Goal: Information Seeking & Learning: Learn about a topic

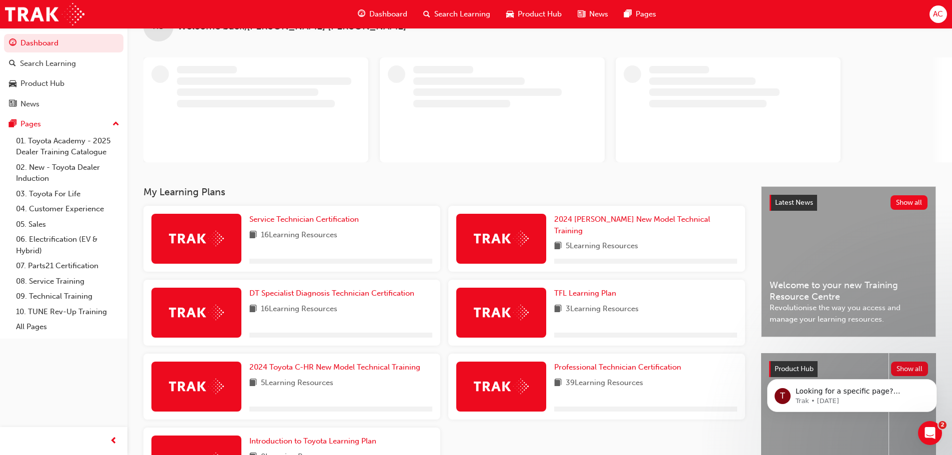
scroll to position [50, 0]
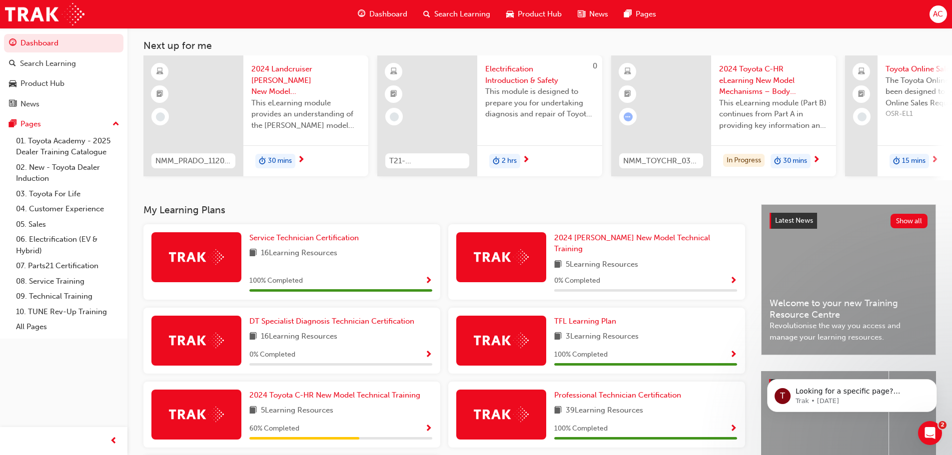
click at [375, 278] on div "100 % Completed" at bounding box center [340, 281] width 183 height 12
click at [381, 321] on div "DT Specialist Diagnosis Technician Certification 16 Learning Resources 0 % Comp…" at bounding box center [340, 341] width 183 height 50
click at [383, 320] on span "DT Specialist Diagnosis Technician Certification" at bounding box center [331, 321] width 165 height 9
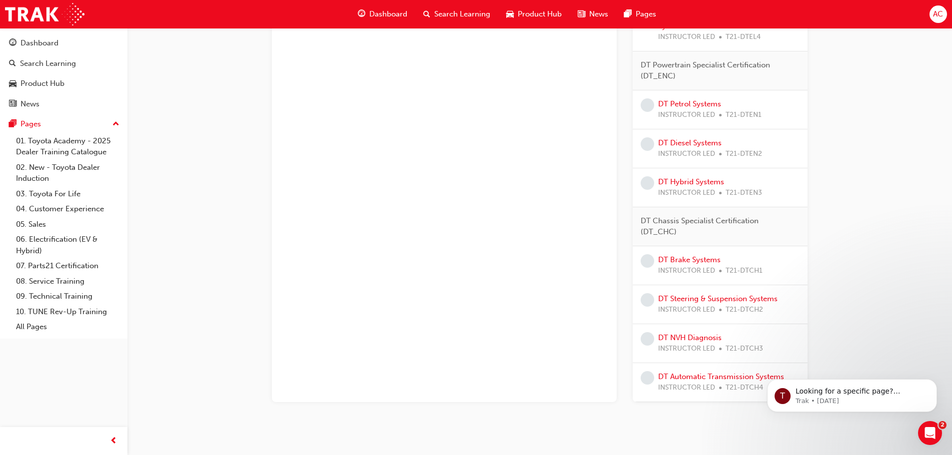
scroll to position [545, 0]
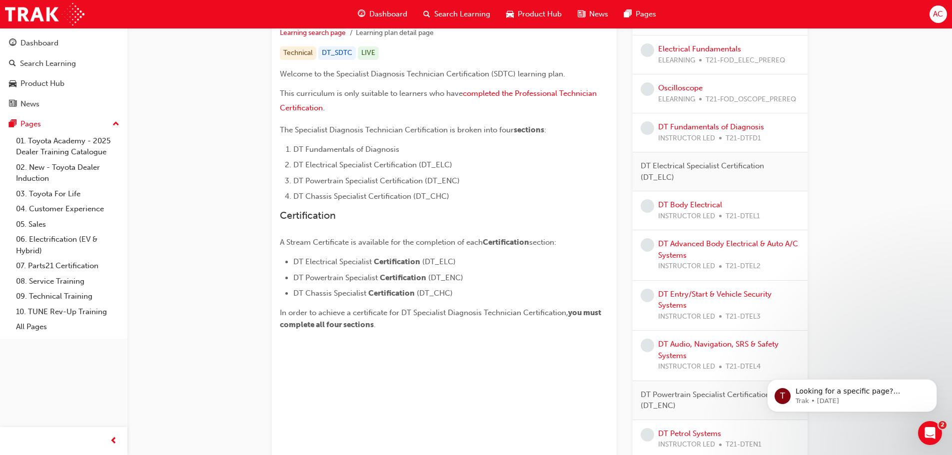
click at [908, 262] on div "DT Specialist Diagnosis Technician Certification Learning search page Learning …" at bounding box center [539, 306] width 825 height 947
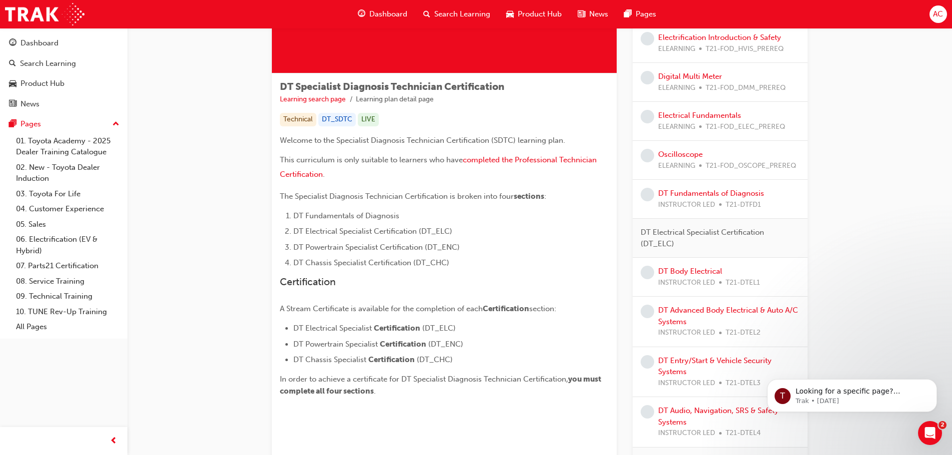
scroll to position [0, 0]
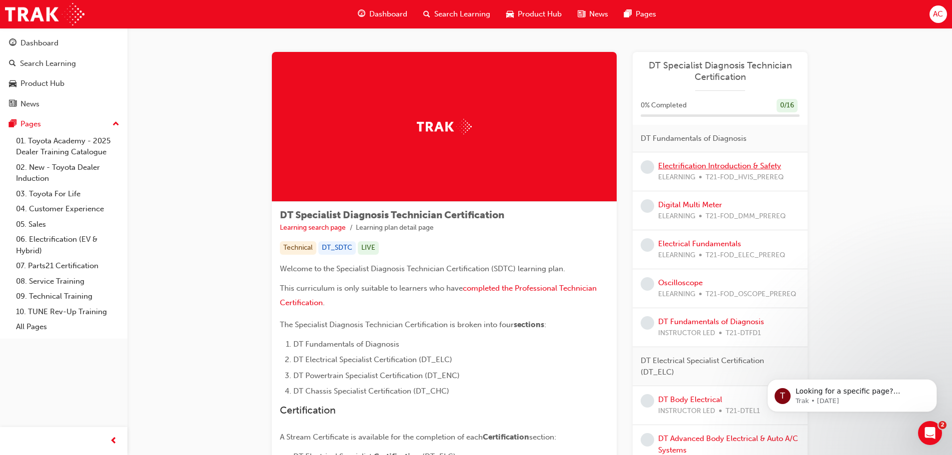
click at [722, 163] on link "Electrification Introduction & Safety" at bounding box center [719, 165] width 123 height 9
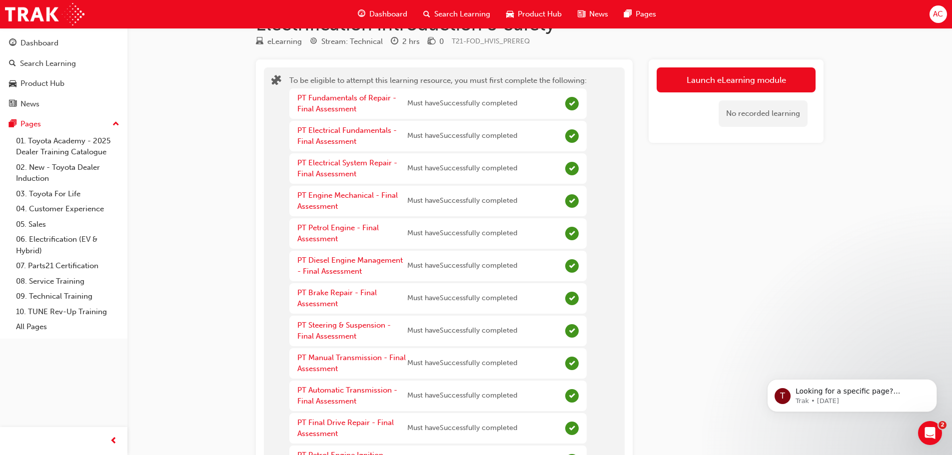
scroll to position [30, 0]
click at [732, 93] on div "No recorded learning" at bounding box center [736, 114] width 159 height 42
click at [742, 96] on div "No recorded learning" at bounding box center [736, 114] width 159 height 42
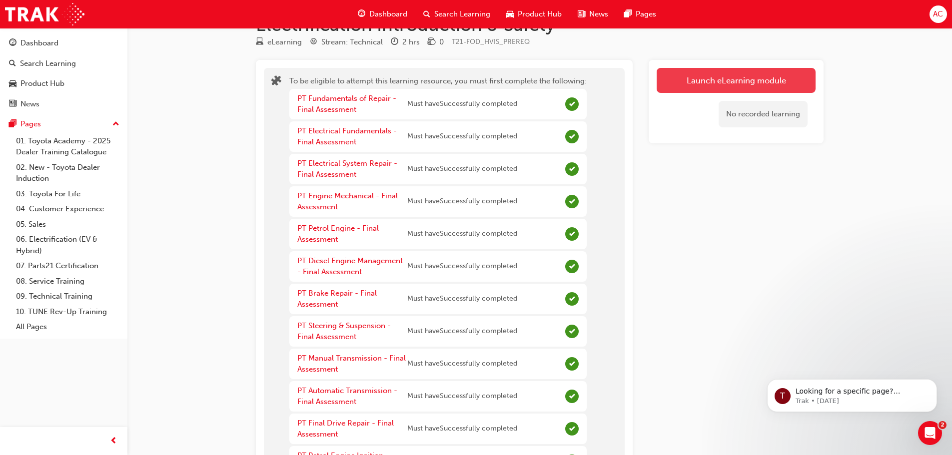
click at [755, 84] on button "Launch eLearning module" at bounding box center [736, 80] width 159 height 25
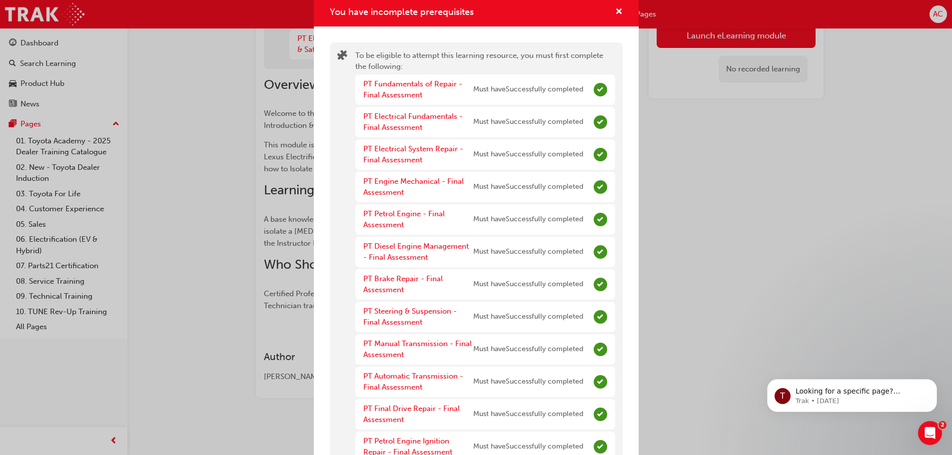
scroll to position [0, 0]
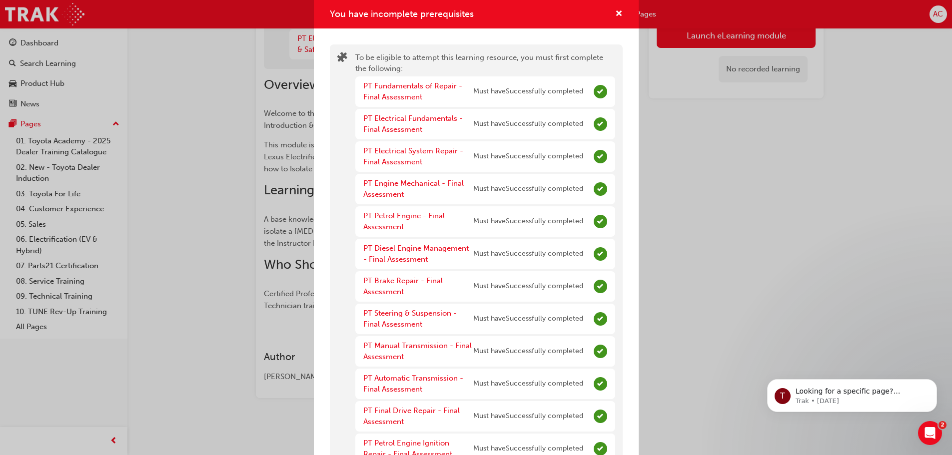
click at [751, 233] on div "You have incomplete prerequisites To be eligible to attempt this learning resou…" at bounding box center [476, 227] width 952 height 455
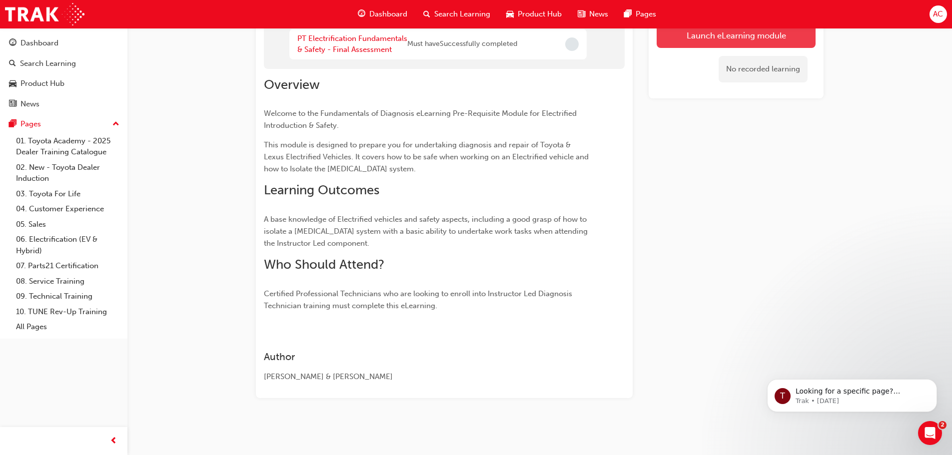
click at [757, 39] on button "Launch eLearning module" at bounding box center [736, 35] width 159 height 25
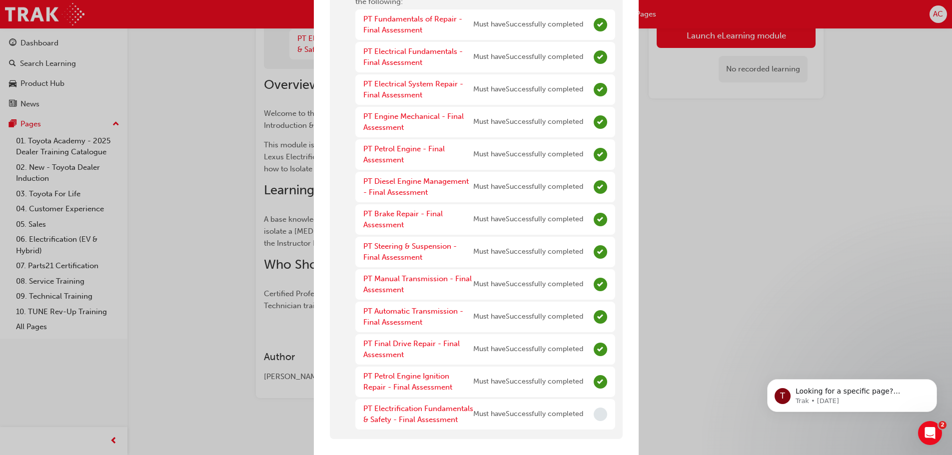
scroll to position [78, 0]
click at [413, 414] on div "PT Electrification Fundamentals & Safety - Final Assessment" at bounding box center [418, 414] width 110 height 22
click at [420, 411] on link "PT Electrification Fundamentals & Safety - Final Assessment" at bounding box center [418, 414] width 110 height 20
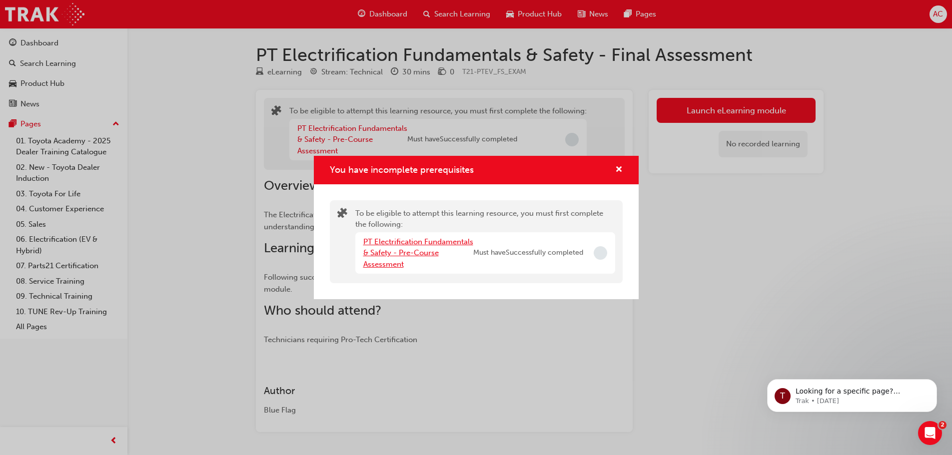
click at [427, 254] on link "PT Electrification Fundamentals & Safety - Pre-Course Assessment" at bounding box center [418, 252] width 110 height 31
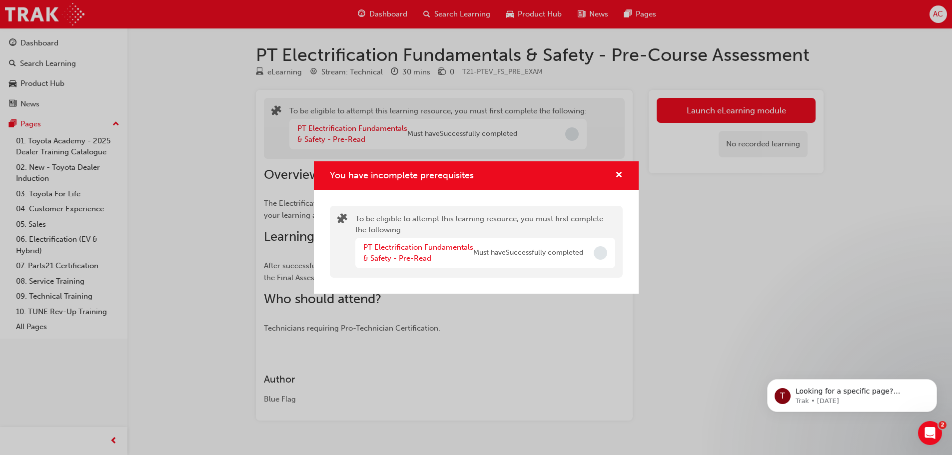
click at [619, 163] on div "You have incomplete prerequisites" at bounding box center [476, 175] width 325 height 28
click at [617, 172] on span "cross-icon" at bounding box center [618, 175] width 7 height 9
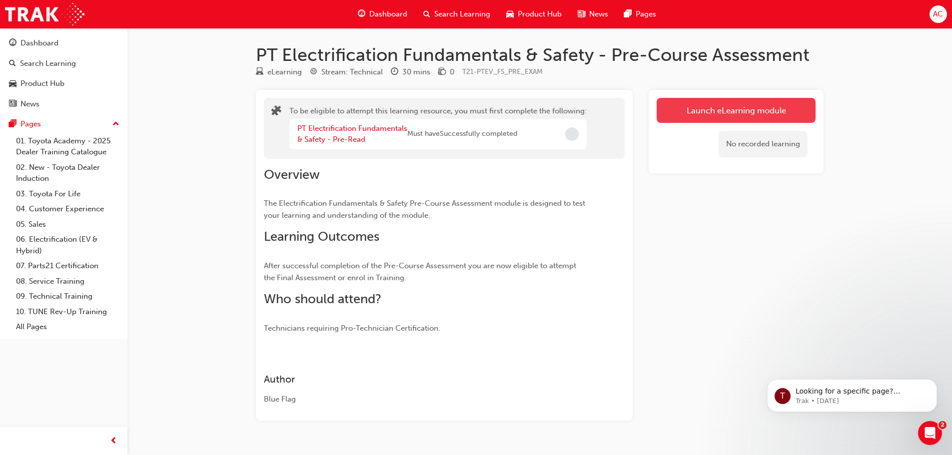
click at [696, 116] on button "Launch eLearning module" at bounding box center [736, 110] width 159 height 25
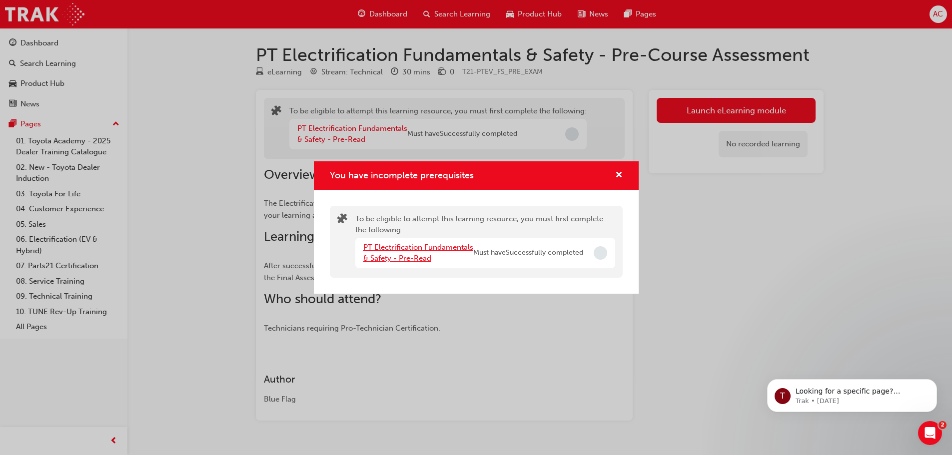
click at [435, 250] on link "PT Electrification Fundamentals & Safety - Pre-Read" at bounding box center [418, 253] width 110 height 20
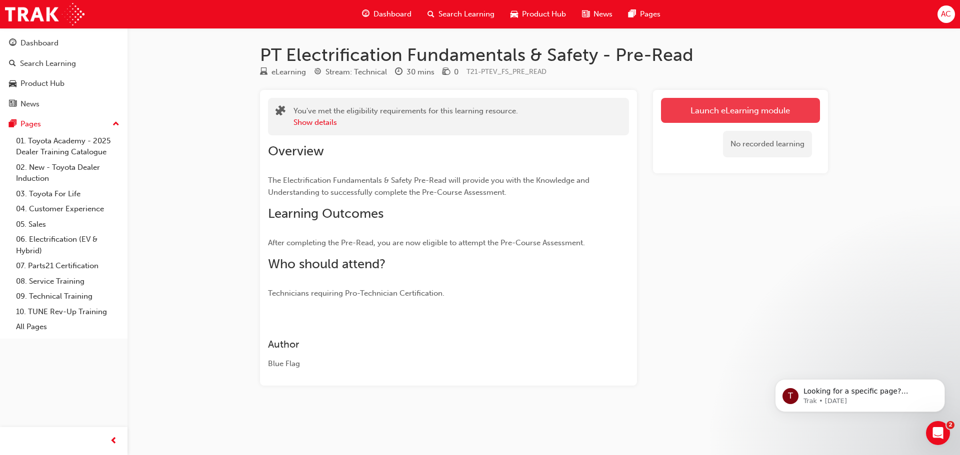
click at [725, 108] on link "Launch eLearning module" at bounding box center [740, 110] width 159 height 25
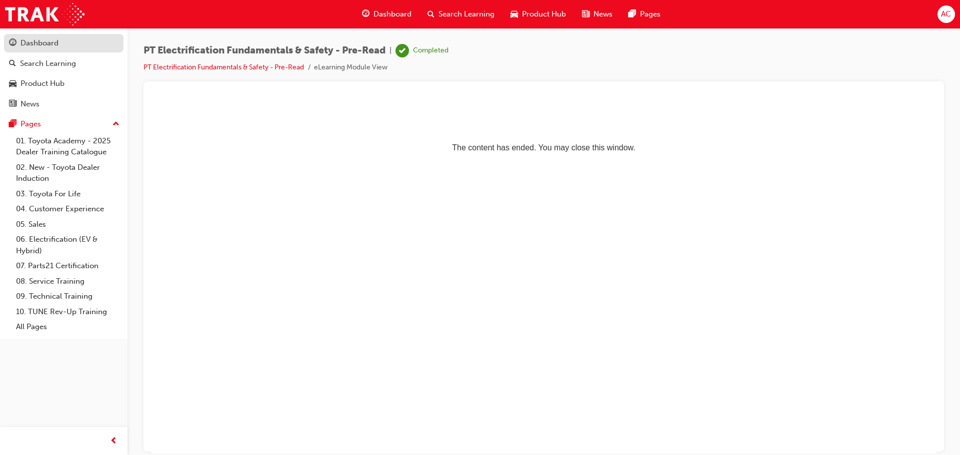
click at [35, 36] on link "Dashboard" at bounding box center [63, 43] width 119 height 18
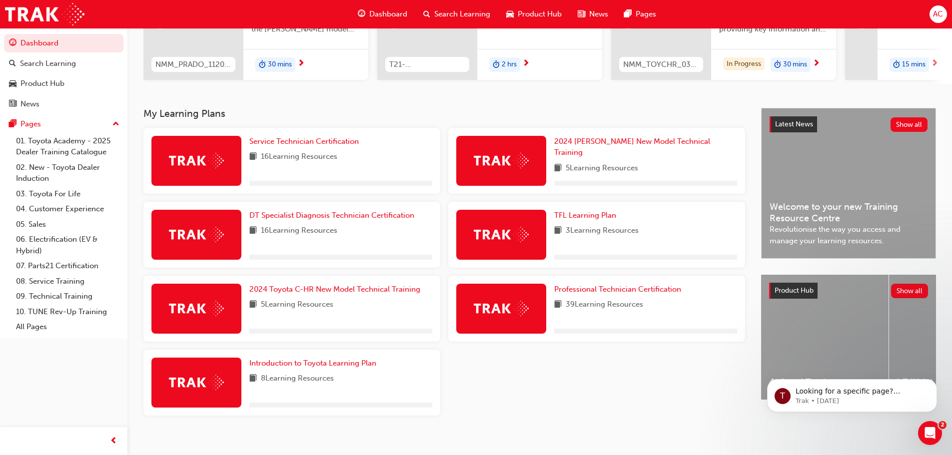
scroll to position [160, 0]
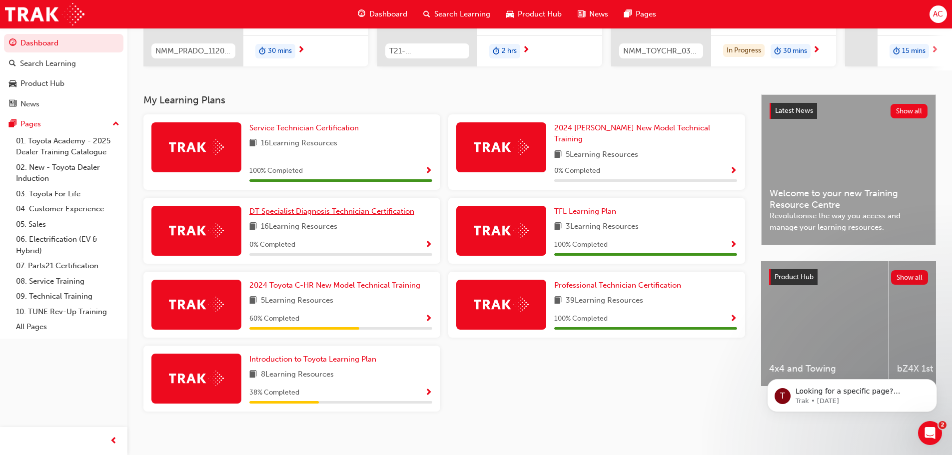
click at [330, 207] on span "DT Specialist Diagnosis Technician Certification" at bounding box center [331, 211] width 165 height 9
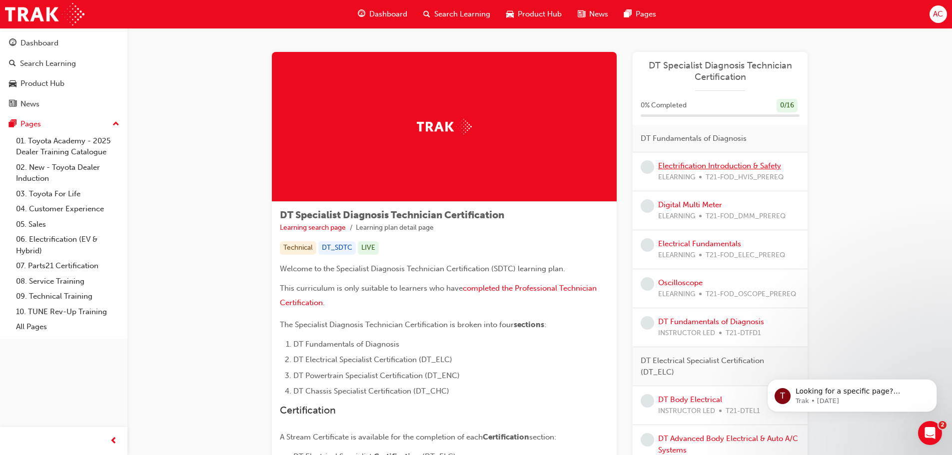
click at [700, 165] on link "Electrification Introduction & Safety" at bounding box center [719, 165] width 123 height 9
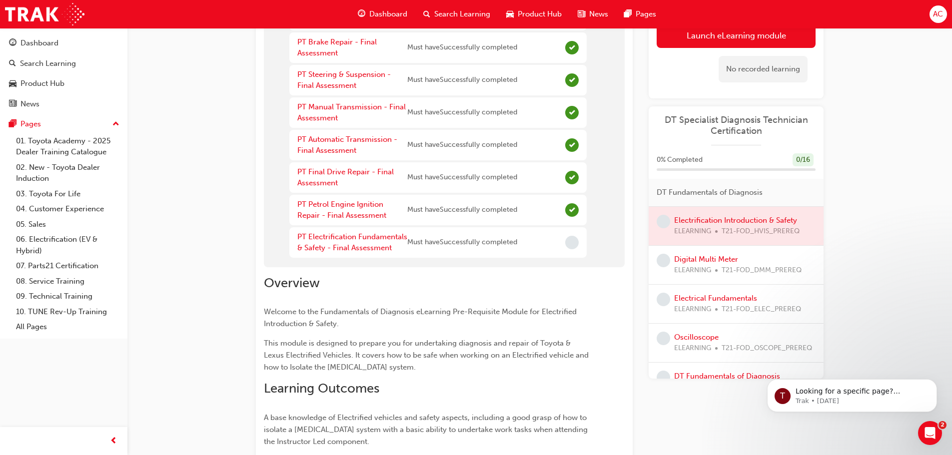
scroll to position [300, 0]
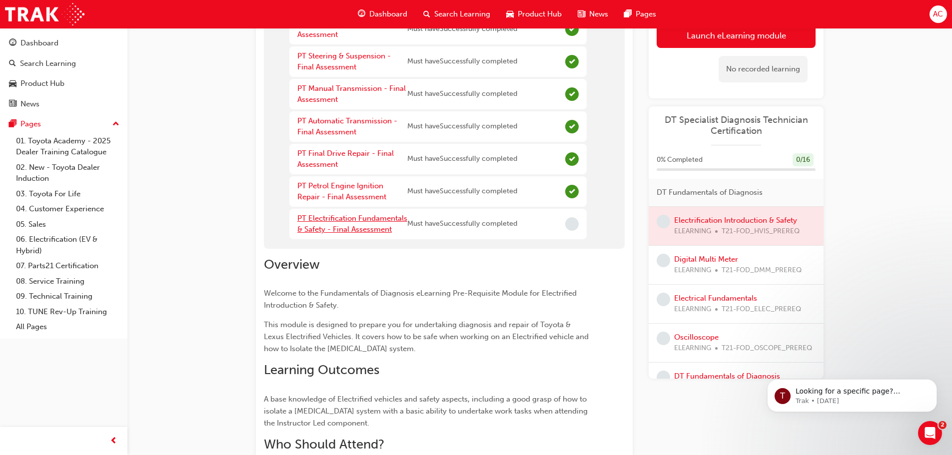
click at [372, 217] on link "PT Electrification Fundamentals & Safety - Final Assessment" at bounding box center [352, 224] width 110 height 20
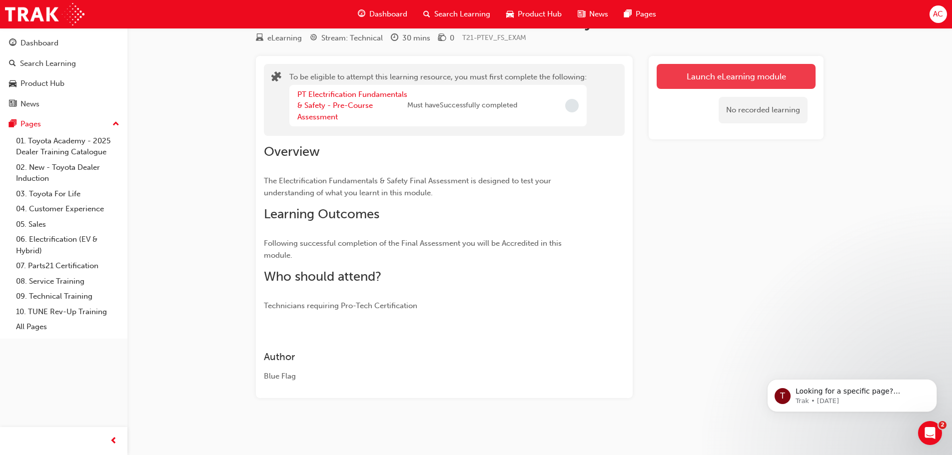
click at [672, 79] on button "Launch eLearning module" at bounding box center [736, 76] width 159 height 25
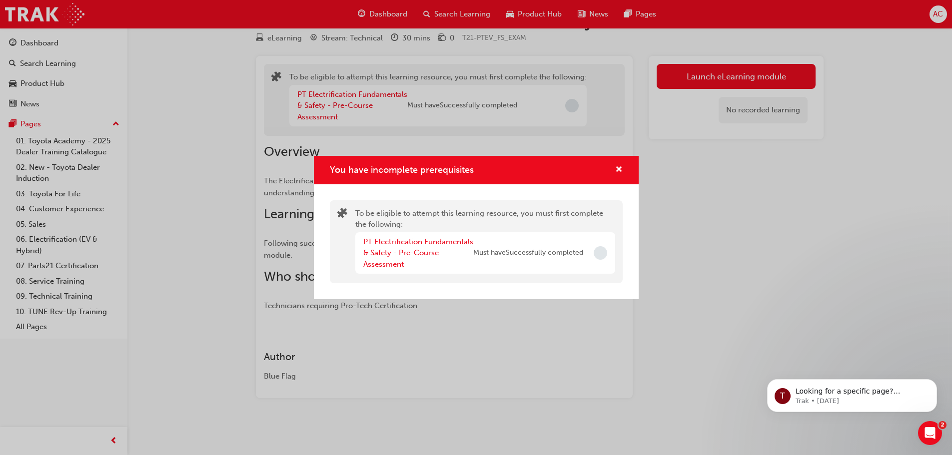
click at [567, 244] on div "PT Electrification Fundamentals & Safety - Pre-Course Assessment Must have Succ…" at bounding box center [473, 253] width 220 height 34
click at [407, 246] on div "PT Electrification Fundamentals & Safety - Pre-Course Assessment" at bounding box center [418, 253] width 110 height 34
click at [408, 251] on link "PT Electrification Fundamentals & Safety - Pre-Course Assessment" at bounding box center [418, 252] width 110 height 31
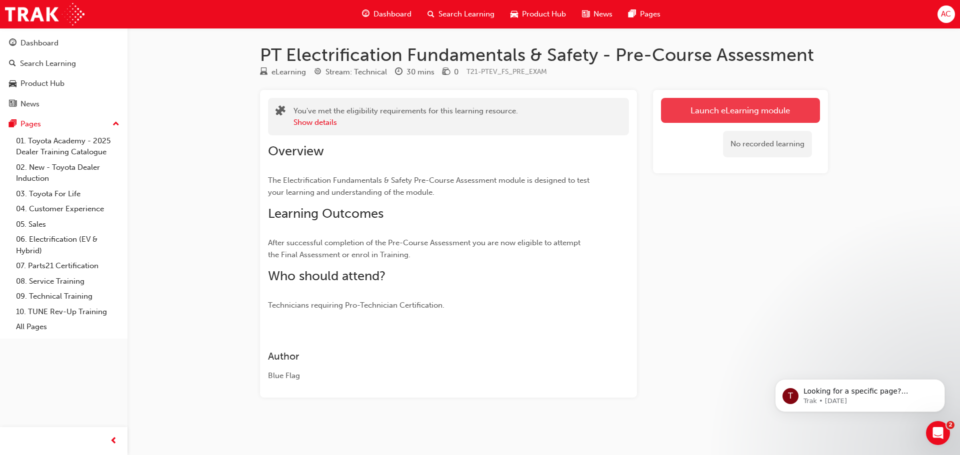
click at [710, 111] on link "Launch eLearning module" at bounding box center [740, 110] width 159 height 25
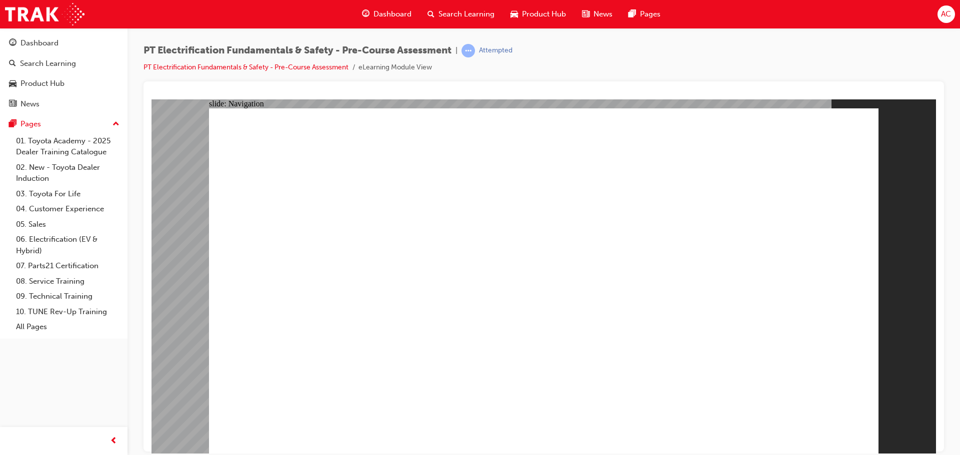
radio input "true"
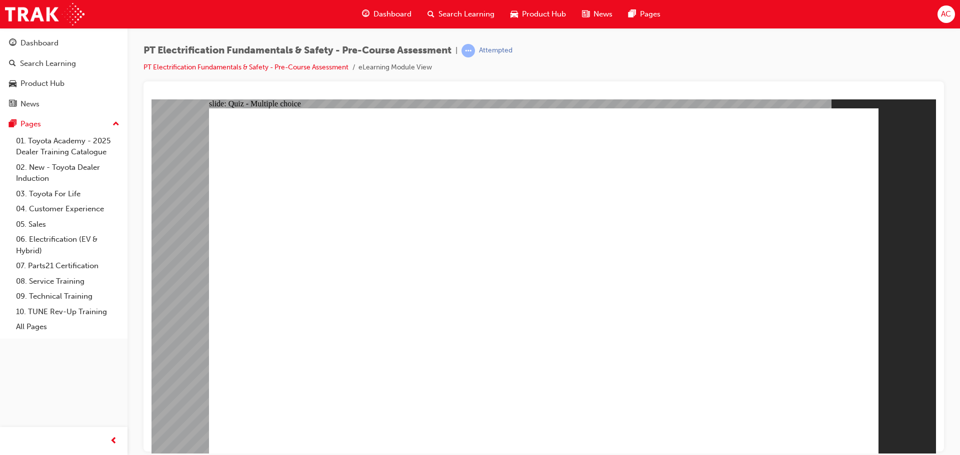
radio input "true"
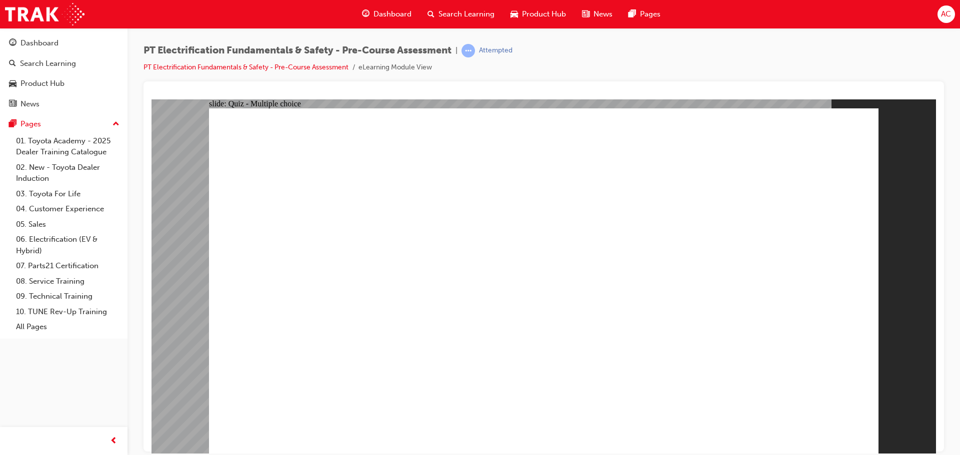
radio input "true"
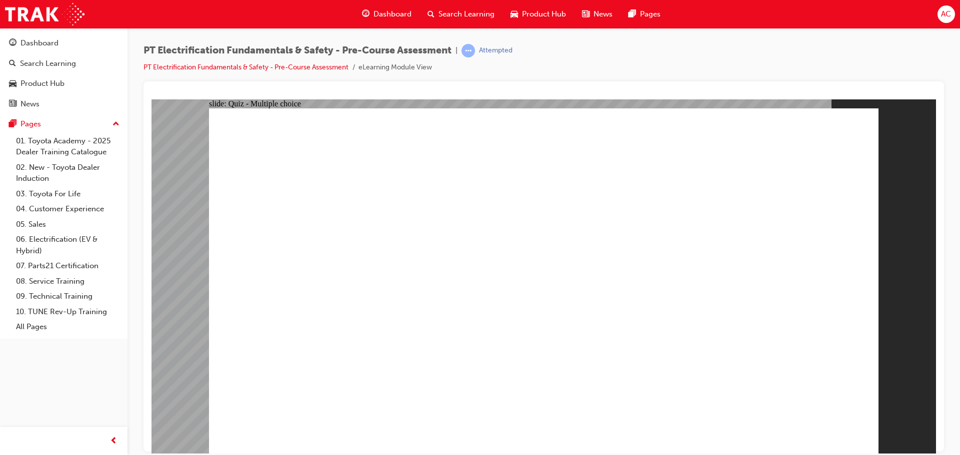
radio input "true"
checkbox input "true"
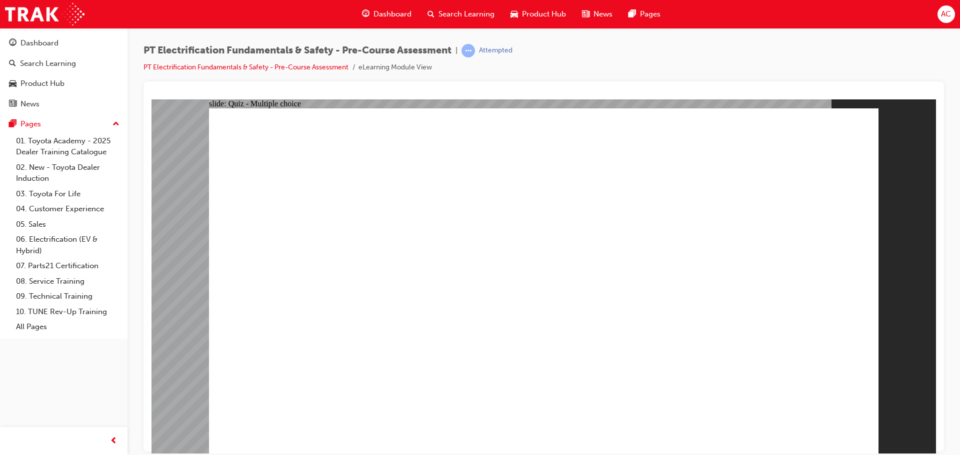
checkbox input "true"
radio input "true"
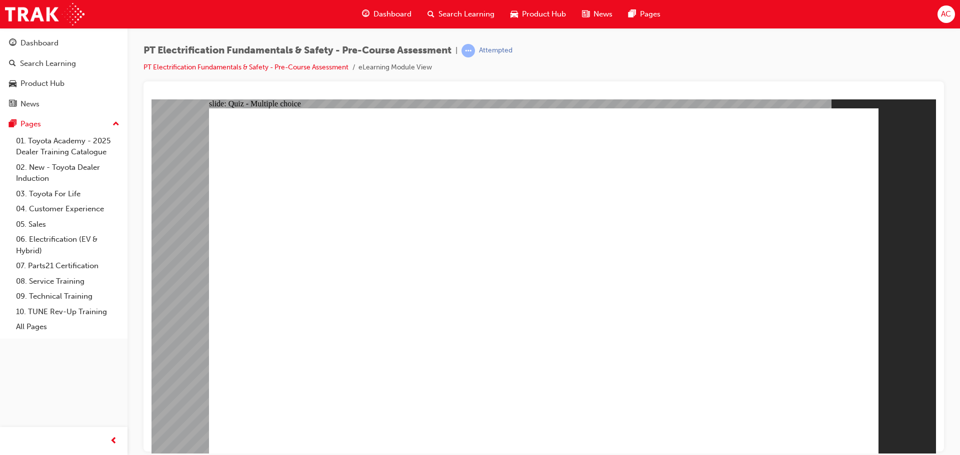
checkbox input "true"
radio input "true"
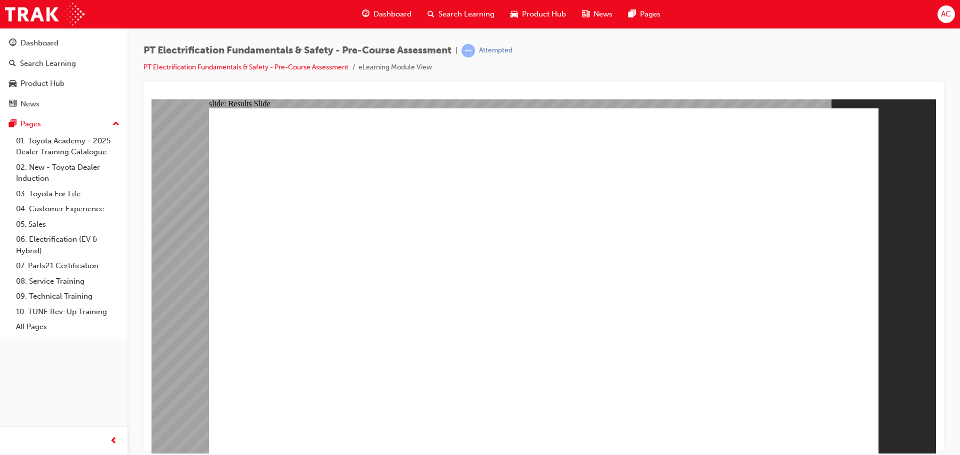
drag, startPoint x: 259, startPoint y: 181, endPoint x: 263, endPoint y: 188, distance: 7.6
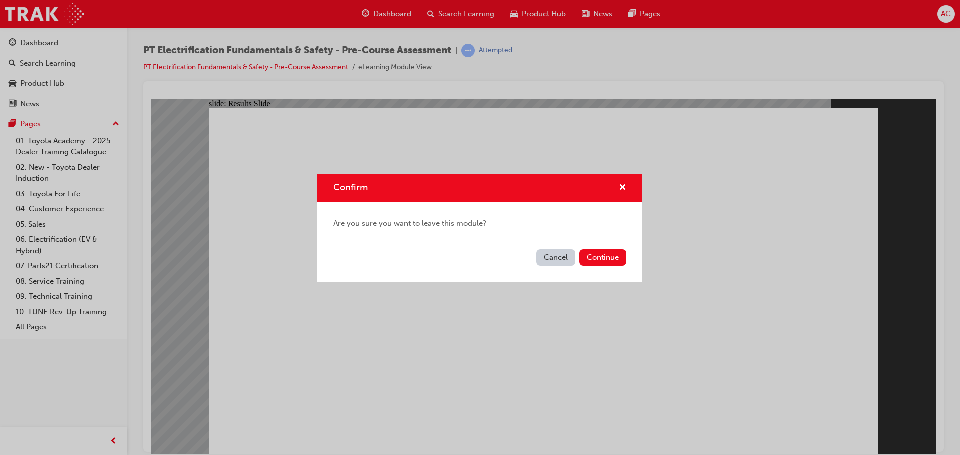
click at [550, 257] on button "Cancel" at bounding box center [555, 257] width 39 height 16
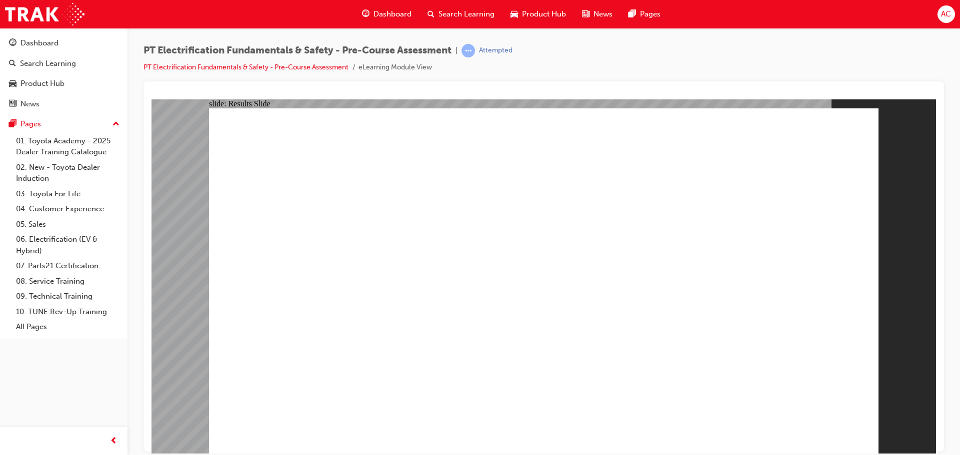
click at [204, 60] on div "PT Electrification Fundamentals & Safety - Pre-Course Assessment | Attempted PT…" at bounding box center [327, 58] width 369 height 29
click at [219, 72] on li "PT Electrification Fundamentals & Safety - Pre-Course Assessment" at bounding box center [250, 67] width 215 height 11
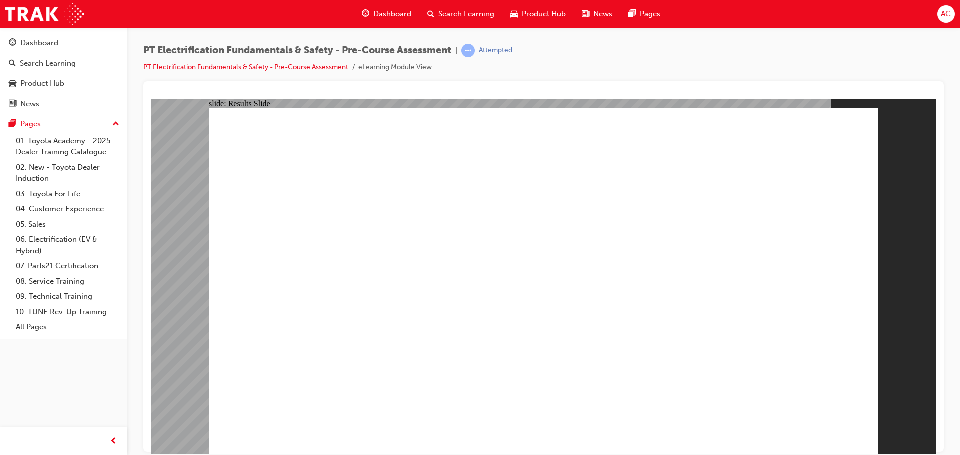
click at [222, 70] on link "PT Electrification Fundamentals & Safety - Pre-Course Assessment" at bounding box center [245, 67] width 205 height 8
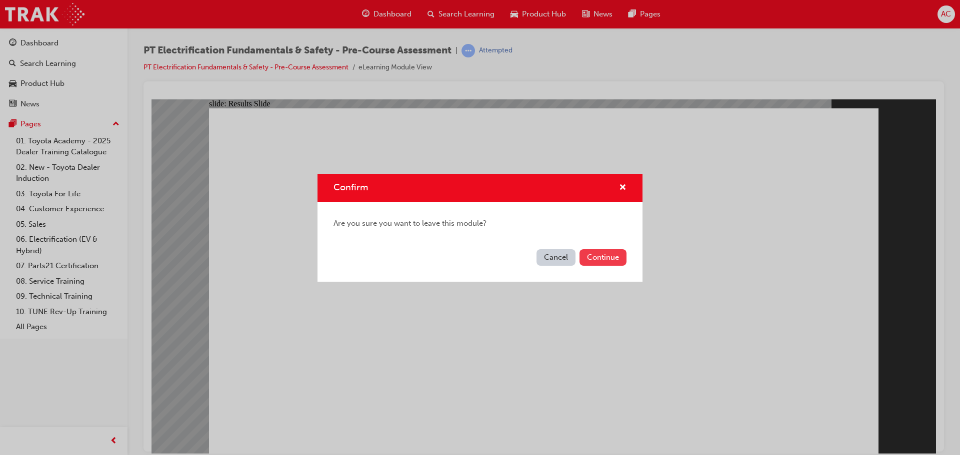
click at [612, 261] on button "Continue" at bounding box center [602, 257] width 47 height 16
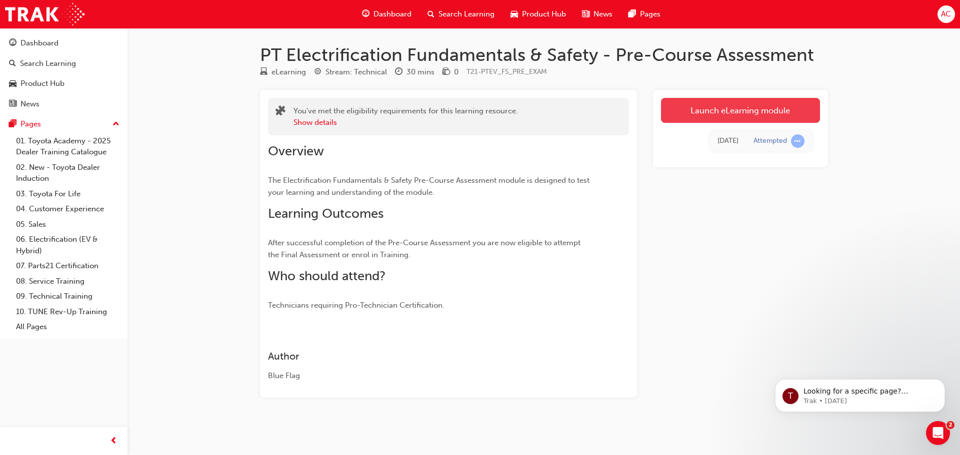
click at [705, 106] on link "Launch eLearning module" at bounding box center [740, 110] width 159 height 25
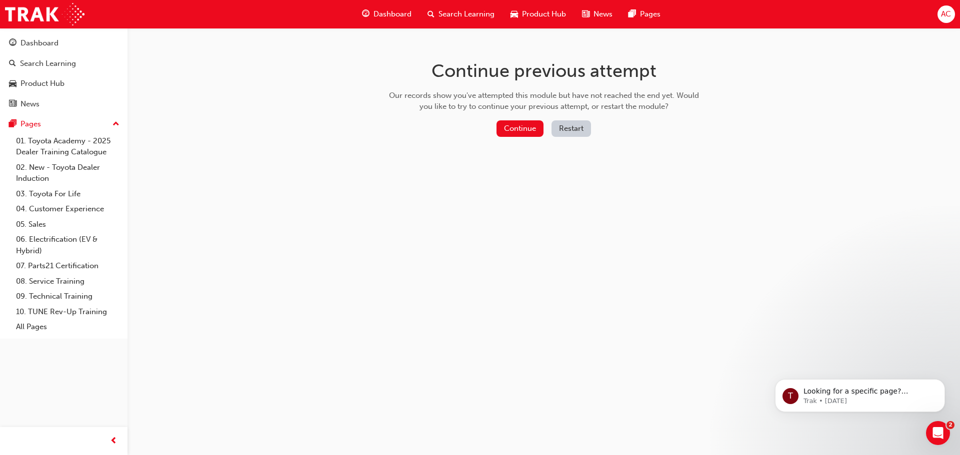
click at [568, 131] on button "Restart" at bounding box center [570, 128] width 39 height 16
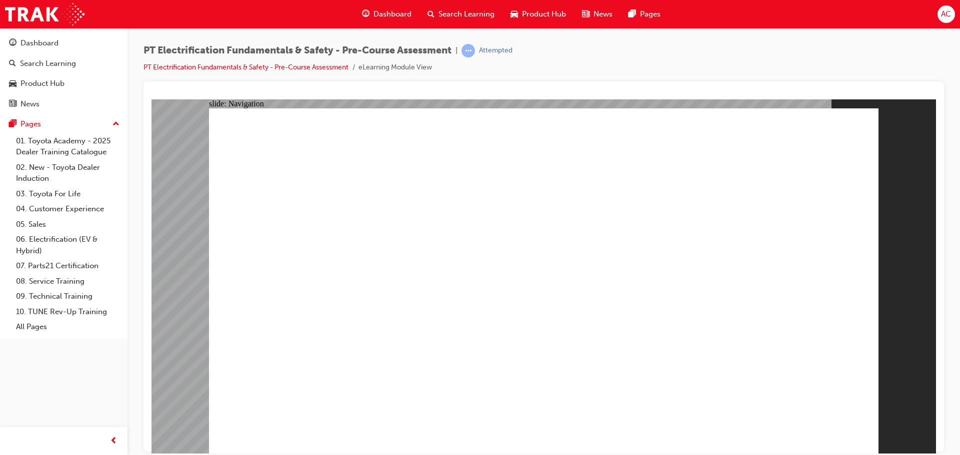
checkbox input "true"
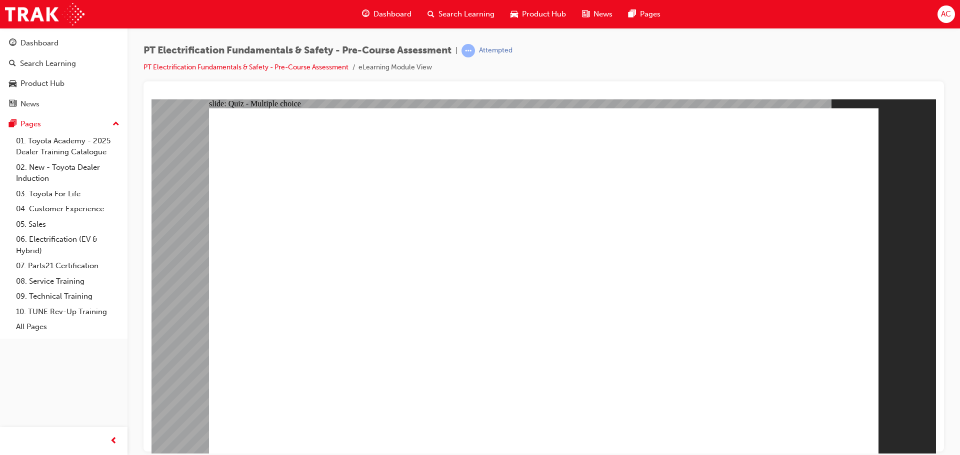
drag, startPoint x: 407, startPoint y: 420, endPoint x: 407, endPoint y: 425, distance: 5.5
radio input "true"
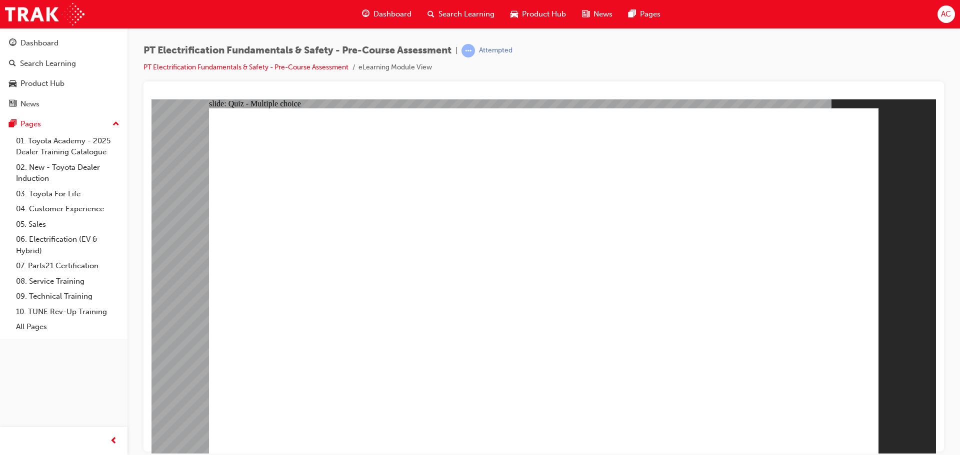
radio input "true"
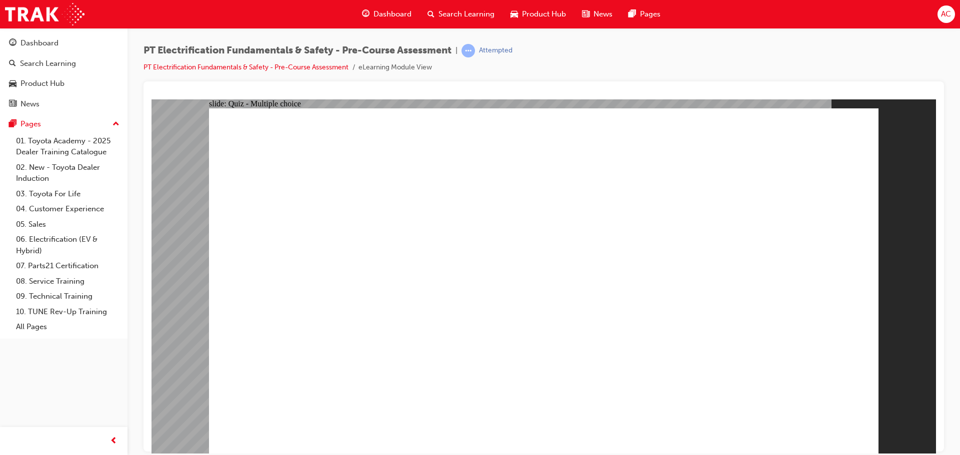
checkbox input "true"
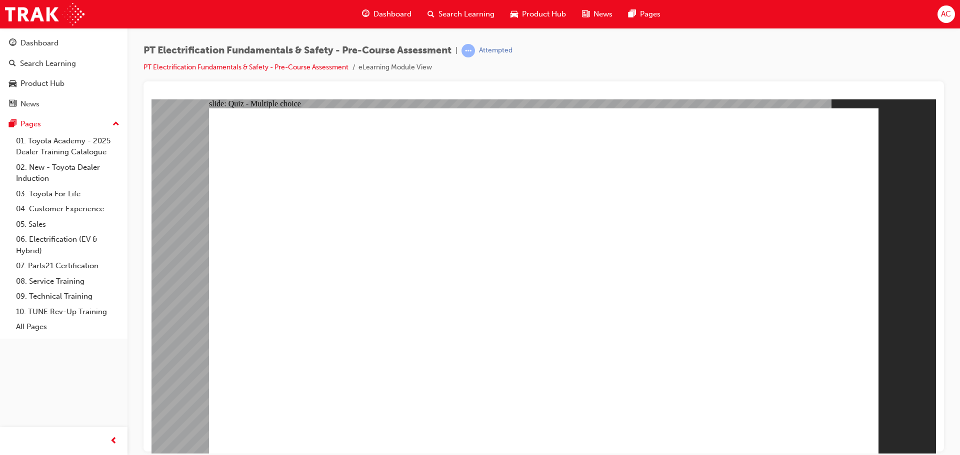
radio input "true"
drag, startPoint x: 446, startPoint y: 403, endPoint x: 458, endPoint y: 417, distance: 18.5
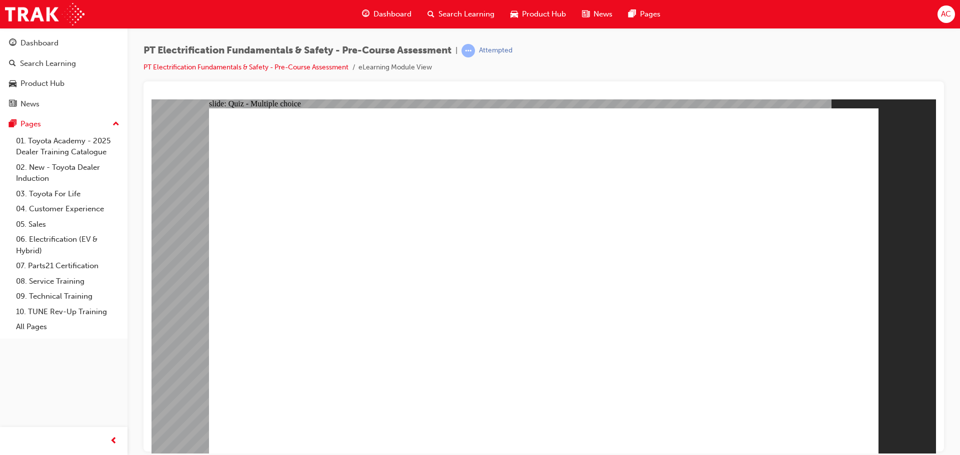
radio input "true"
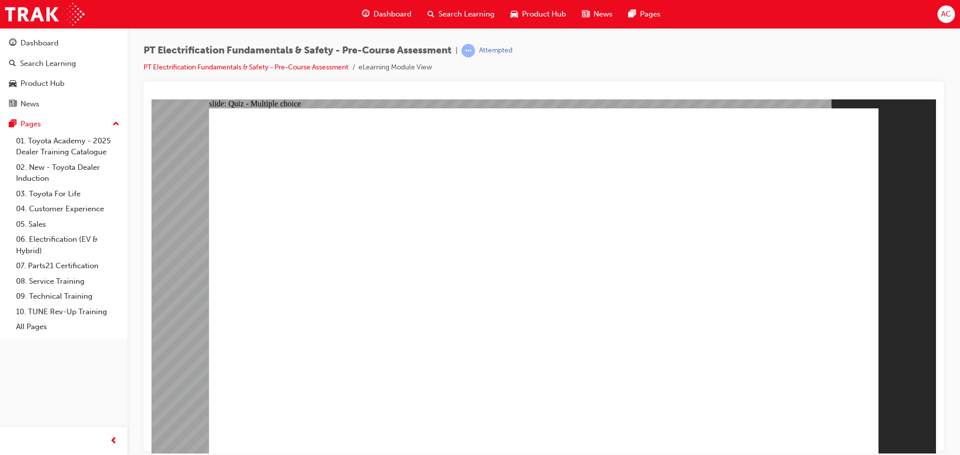
radio input "true"
